Goal: Transaction & Acquisition: Book appointment/travel/reservation

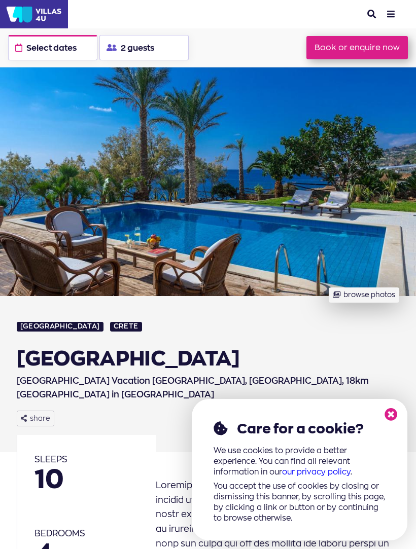
click at [396, 420] on icon at bounding box center [391, 414] width 13 height 13
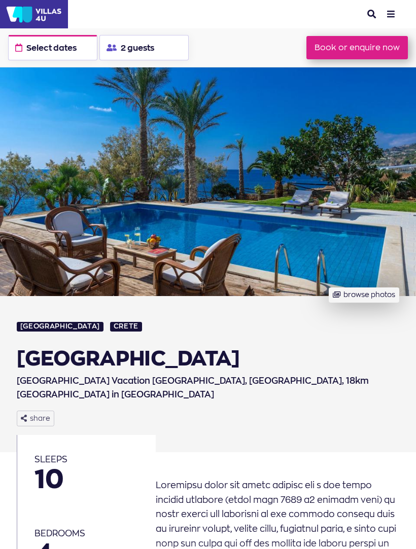
click at [353, 288] on button "browse photos" at bounding box center [364, 296] width 71 height 16
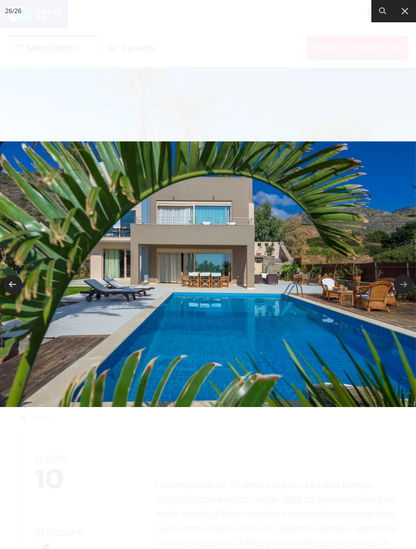
click at [403, 12] on icon at bounding box center [405, 11] width 12 height 12
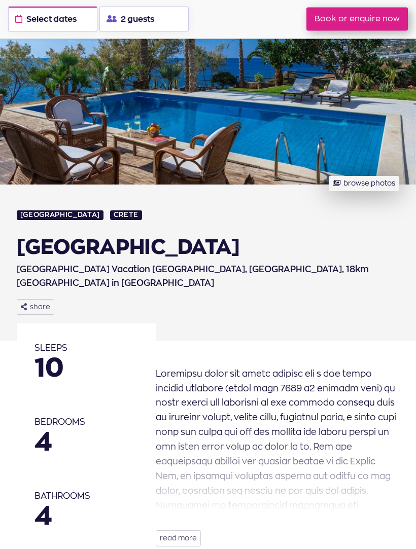
scroll to position [112, 0]
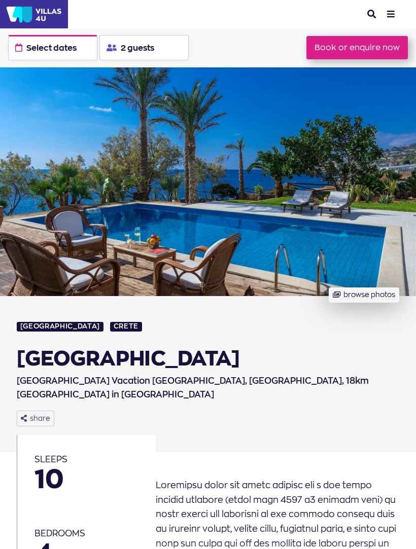
click at [49, 14] on img at bounding box center [34, 14] width 68 height 28
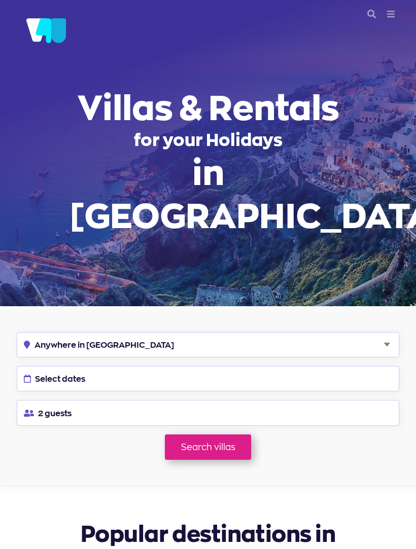
click at [258, 366] on button "Select dates" at bounding box center [208, 378] width 383 height 25
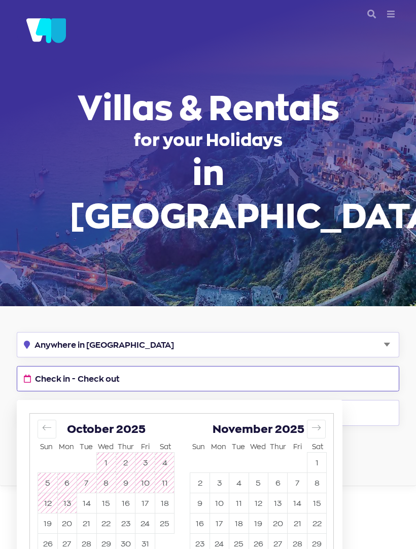
click at [318, 423] on icon "Move forward to switch to the next month." at bounding box center [317, 428] width 10 height 10
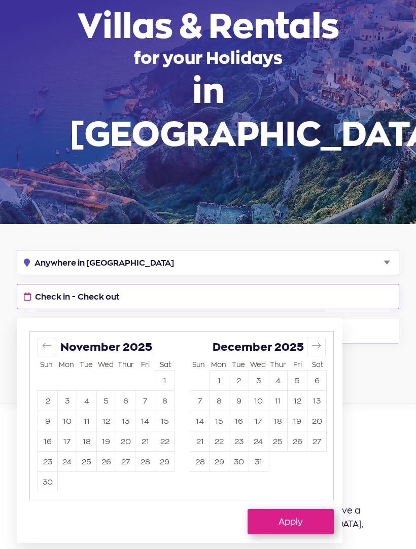
click at [320, 341] on icon "Move forward to switch to the next month." at bounding box center [317, 346] width 10 height 10
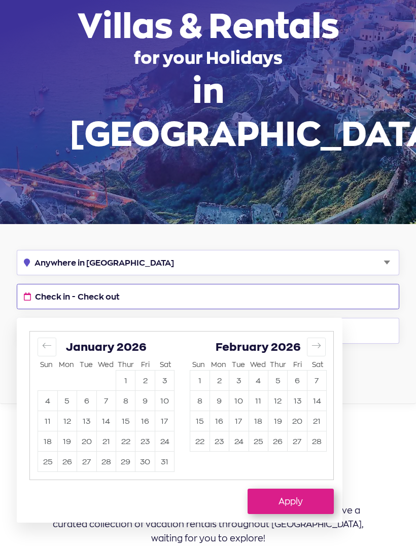
click at [317, 341] on icon "Move forward to switch to the next month." at bounding box center [317, 346] width 10 height 10
click at [316, 338] on button "Move forward to switch to the next month." at bounding box center [316, 347] width 19 height 19
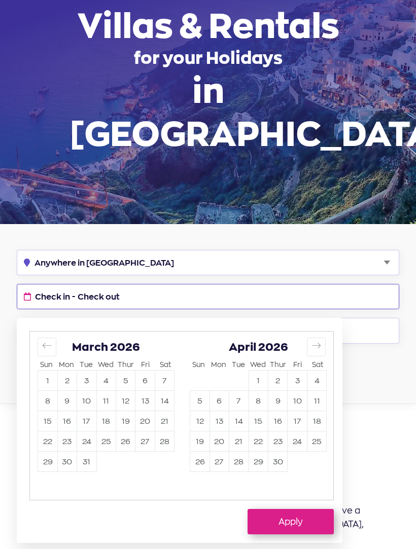
click at [317, 338] on button "Move forward to switch to the next month." at bounding box center [316, 347] width 19 height 19
click at [316, 338] on button "Move forward to switch to the next month." at bounding box center [316, 347] width 19 height 19
click at [316, 341] on icon "Move forward to switch to the next month." at bounding box center [317, 346] width 10 height 10
click at [317, 391] on button "11" at bounding box center [316, 401] width 19 height 20
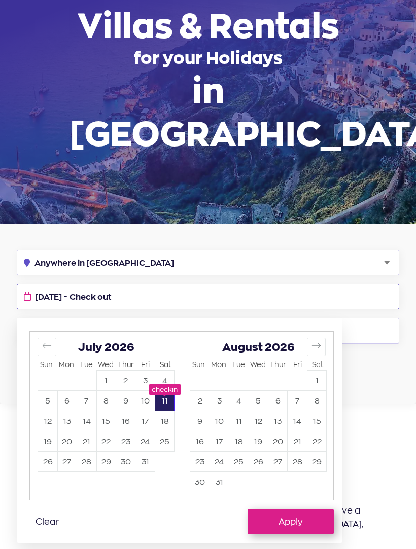
click at [167, 432] on button "25" at bounding box center [164, 442] width 19 height 20
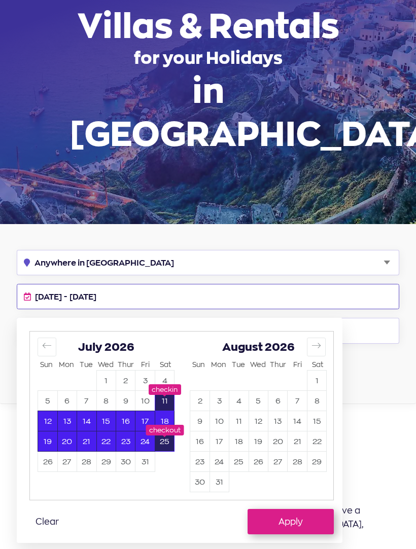
click at [301, 509] on button "Apply" at bounding box center [291, 521] width 86 height 25
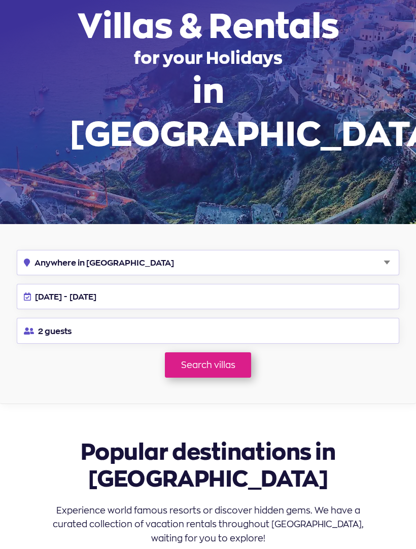
click at [322, 318] on button "2 guests" at bounding box center [208, 330] width 383 height 25
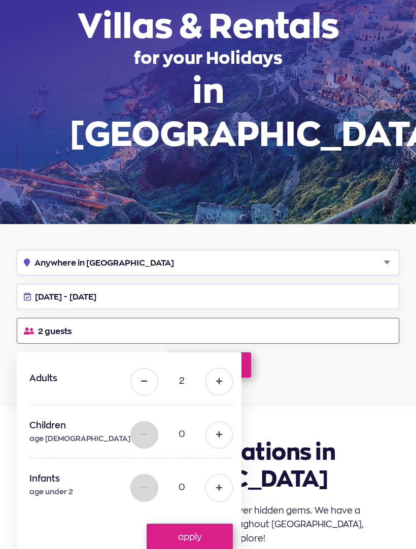
click at [216, 378] on icon at bounding box center [219, 381] width 6 height 7
click at [214, 368] on button at bounding box center [218, 381] width 27 height 27
click at [219, 368] on button at bounding box center [218, 381] width 27 height 27
type input "5"
click at [218, 422] on button at bounding box center [218, 435] width 27 height 27
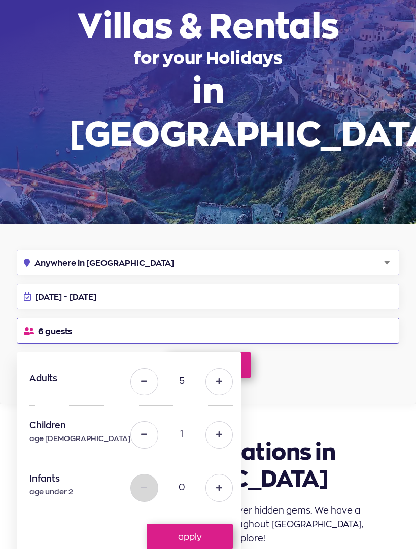
click at [214, 422] on button at bounding box center [218, 435] width 27 height 27
type input "2"
click at [199, 524] on button "apply" at bounding box center [190, 536] width 86 height 25
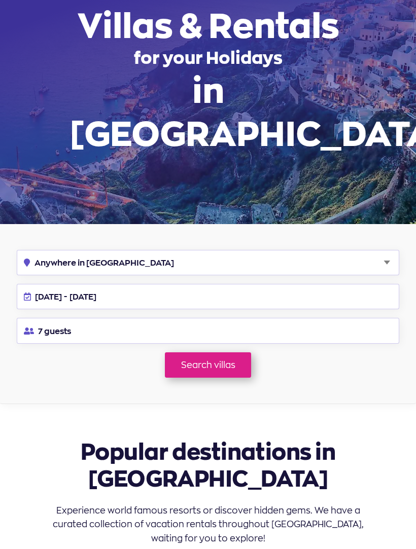
click at [238, 353] on link "Search villas" at bounding box center [208, 365] width 86 height 25
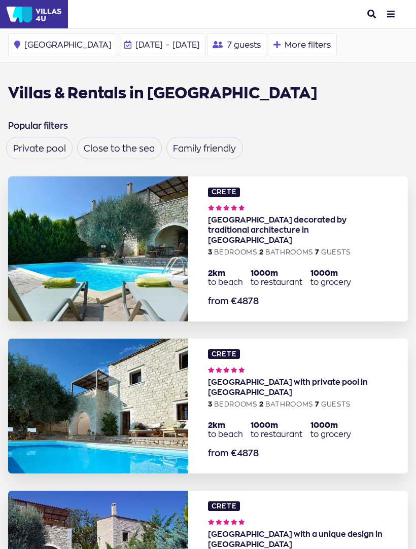
click at [118, 153] on label "Close to the sea" at bounding box center [119, 148] width 71 height 9
click at [90, 148] on input "Close to the sea" at bounding box center [87, 145] width 7 height 7
checkbox input "true"
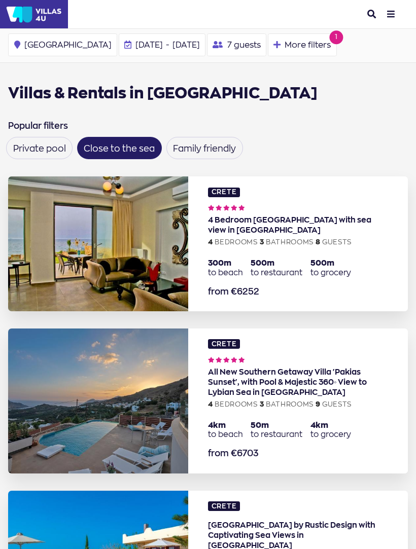
click at [49, 145] on label "Private pool" at bounding box center [39, 148] width 53 height 9
click at [20, 145] on input "Private pool" at bounding box center [16, 145] width 7 height 7
checkbox input "true"
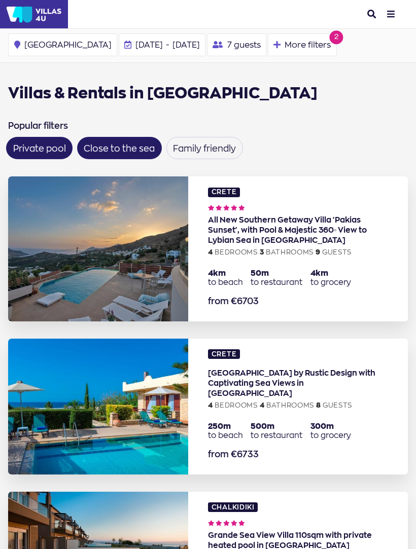
click at [285, 48] on span "More filters" at bounding box center [308, 45] width 46 height 8
checkbox input "true"
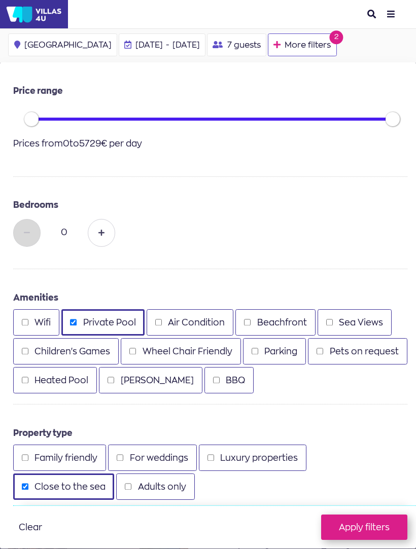
click at [107, 233] on button at bounding box center [101, 232] width 27 height 27
click at [106, 231] on button at bounding box center [101, 232] width 27 height 27
click at [106, 232] on button at bounding box center [101, 232] width 27 height 27
click at [105, 231] on button at bounding box center [101, 232] width 27 height 27
type input "4"
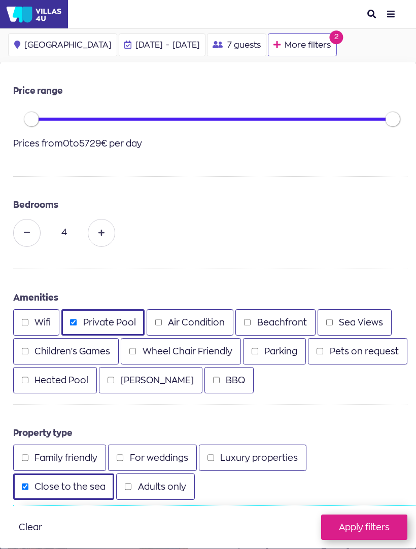
click at [247, 323] on input "Beachfront" at bounding box center [247, 322] width 7 height 7
checkbox input "true"
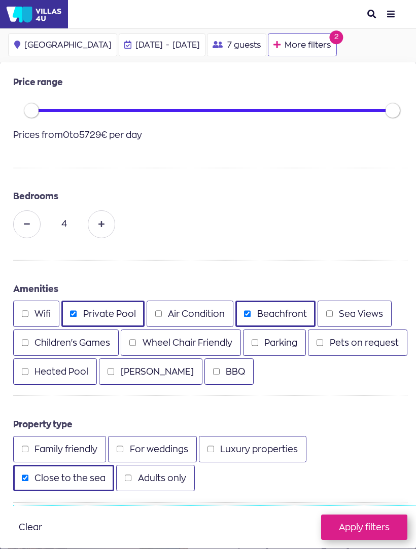
scroll to position [8, 0]
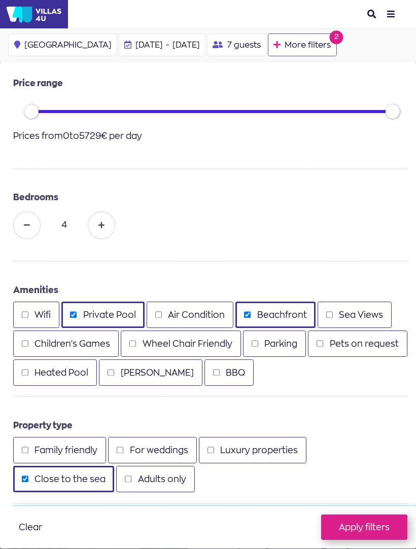
click at [381, 540] on button "Apply filters" at bounding box center [364, 527] width 86 height 25
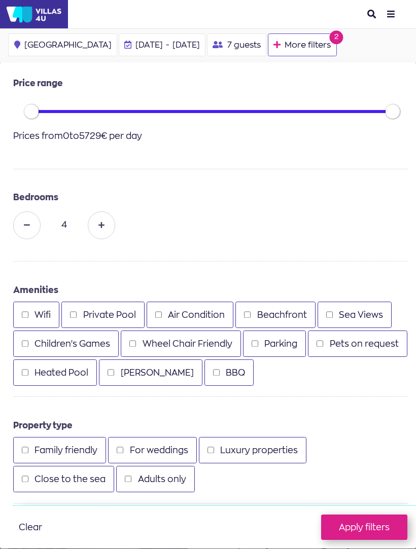
checkbox input "false"
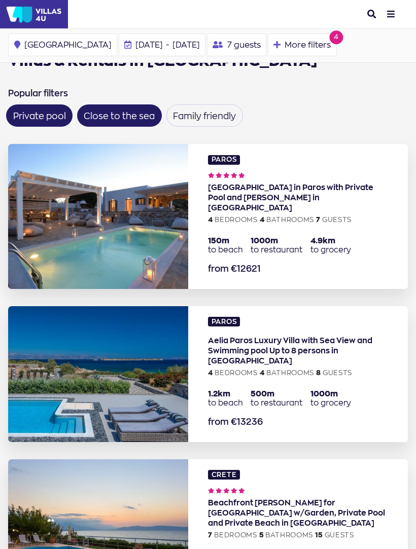
scroll to position [33, 0]
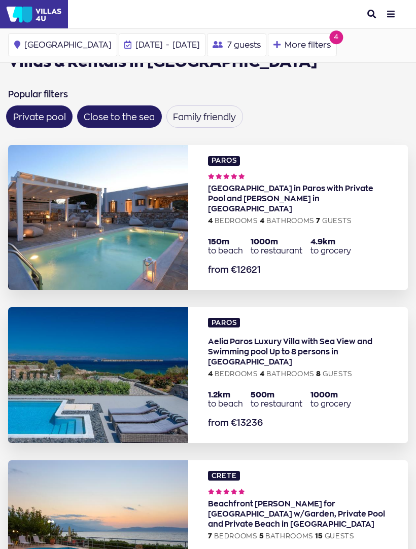
click at [142, 364] on img at bounding box center [98, 375] width 180 height 136
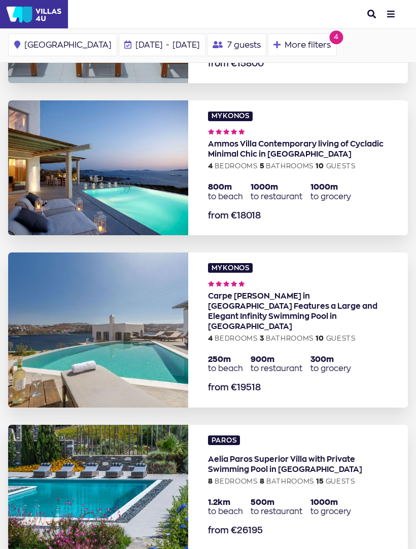
scroll to position [858, 0]
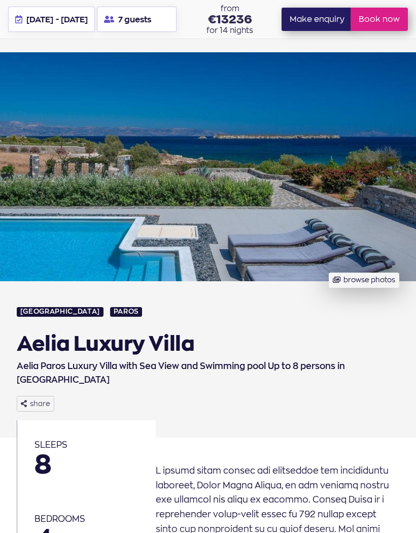
scroll to position [18, 0]
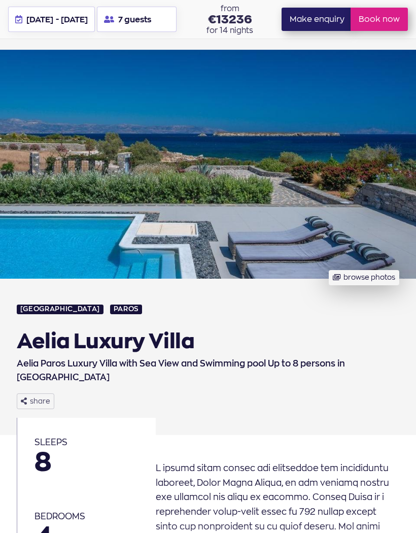
click at [374, 279] on button "browse photos" at bounding box center [364, 278] width 71 height 16
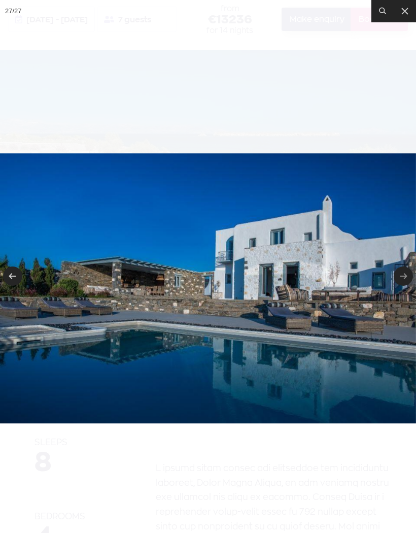
click at [406, 14] on icon at bounding box center [405, 11] width 12 height 12
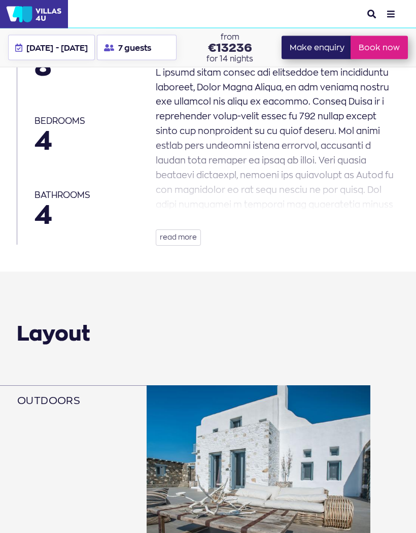
scroll to position [390, 0]
